Goal: Information Seeking & Learning: Learn about a topic

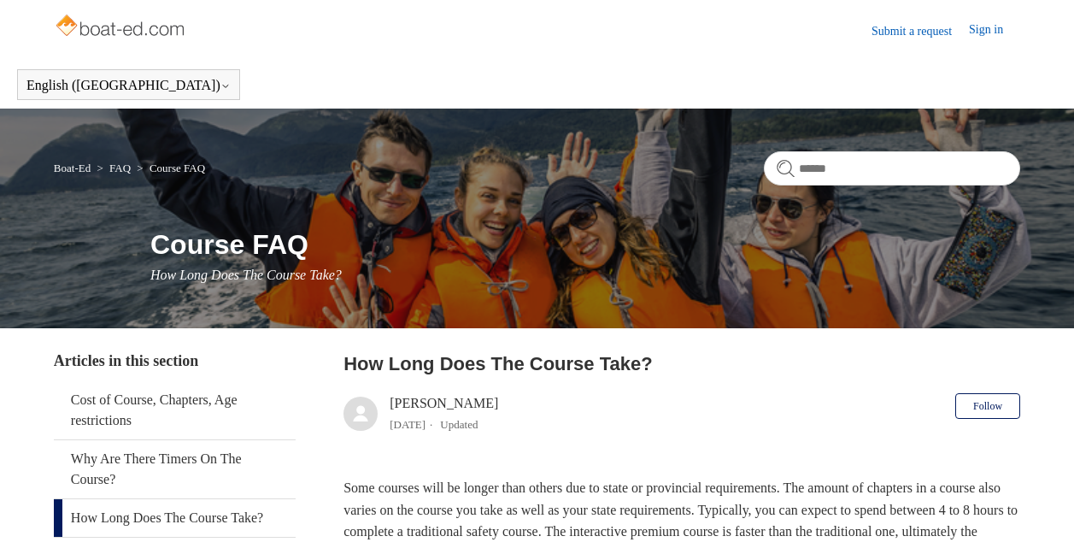
scroll to position [205, 0]
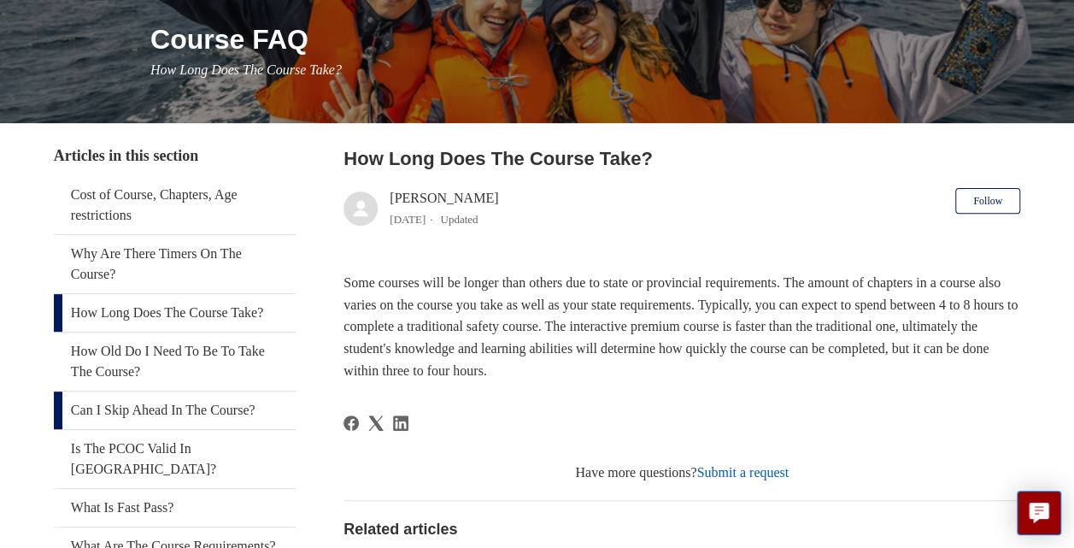
click at [225, 403] on link "Can I Skip Ahead In The Course?" at bounding box center [175, 410] width 242 height 38
click at [135, 197] on link "Cost of Course, Chapters, Age restrictions" at bounding box center [175, 205] width 242 height 58
click at [140, 527] on link "What Are The Course Requirements?" at bounding box center [175, 546] width 242 height 38
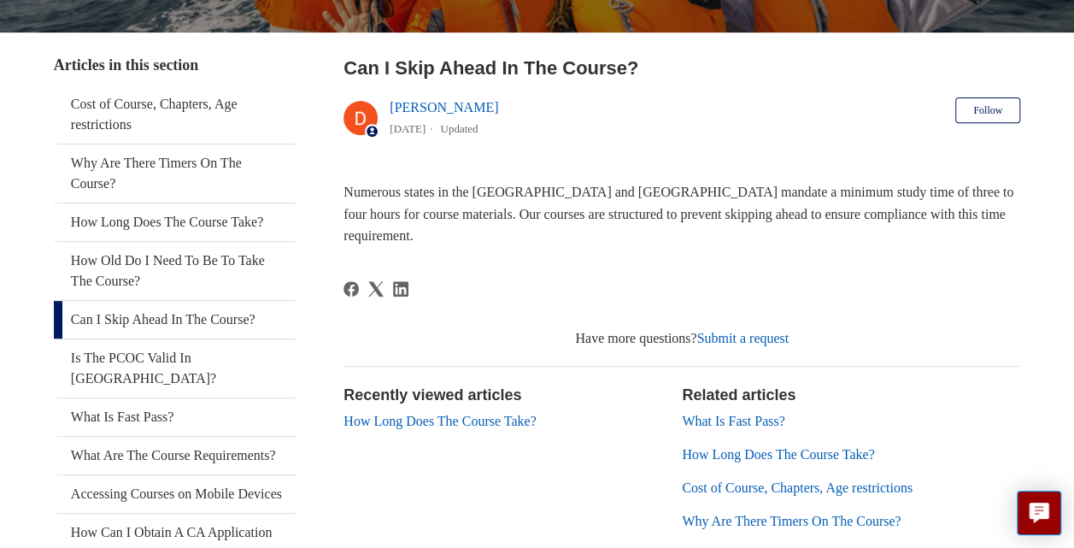
click at [753, 414] on link "What Is Fast Pass?" at bounding box center [733, 421] width 103 height 15
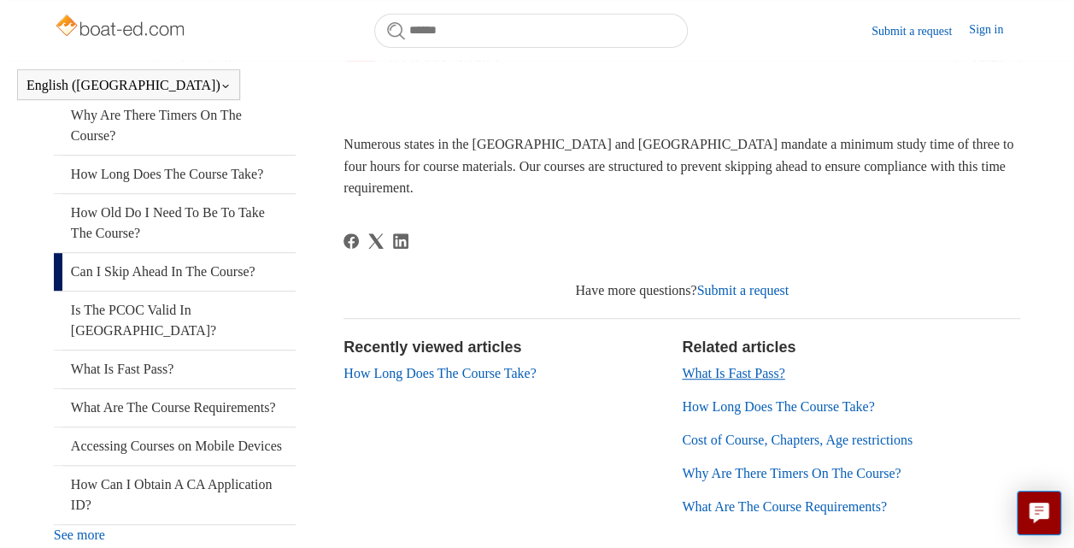
scroll to position [343, 0]
